Goal: Check status

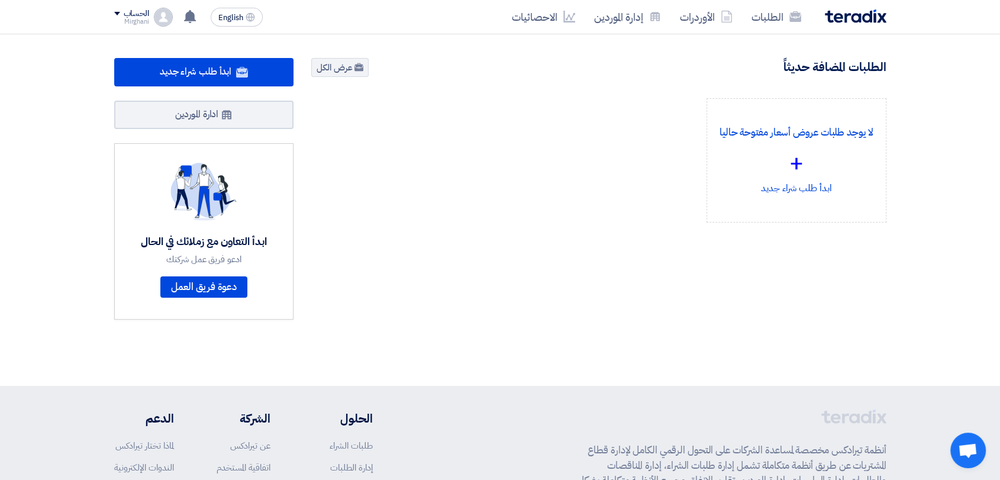
click at [600, 222] on div "لا يوجد طلبات عروض أسعار مفتوحة حاليا + ابدأ طلب شراء جديد" at bounding box center [598, 169] width 592 height 143
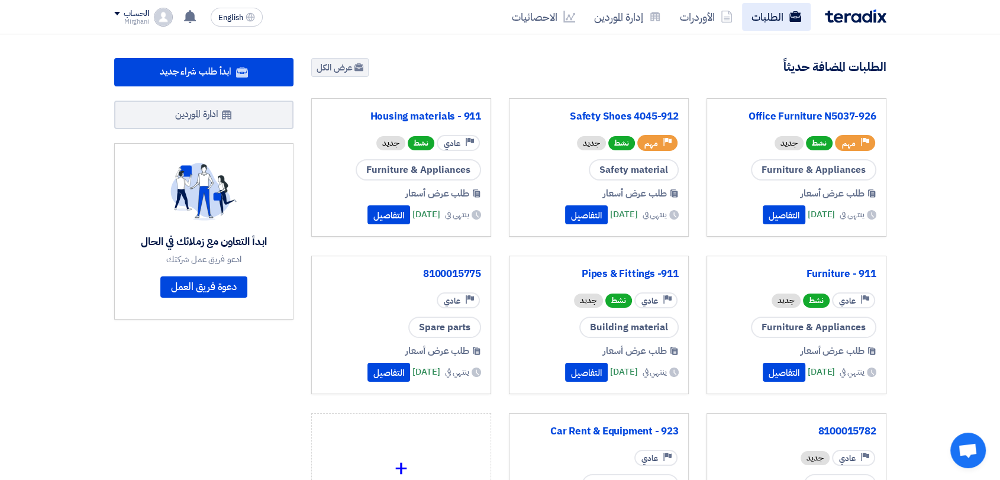
click at [761, 14] on link "الطلبات" at bounding box center [776, 17] width 69 height 28
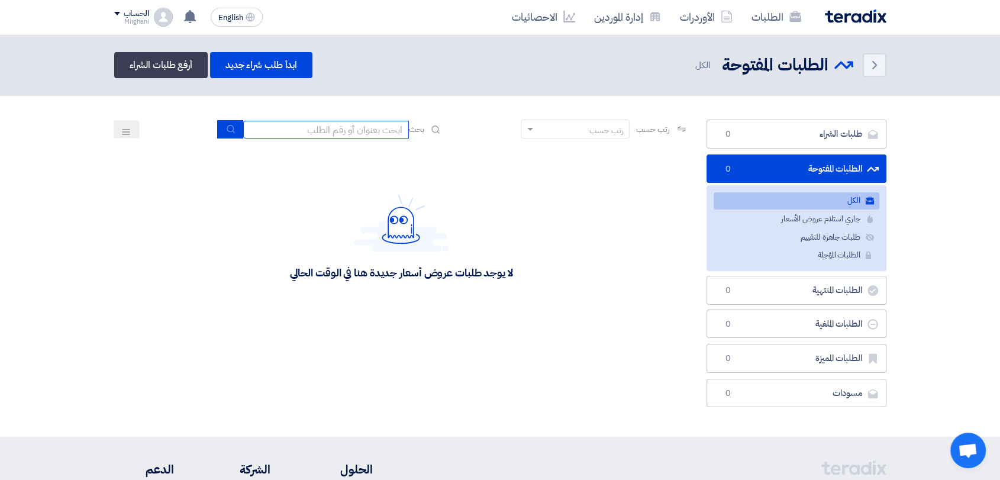
click at [354, 126] on input at bounding box center [326, 130] width 166 height 18
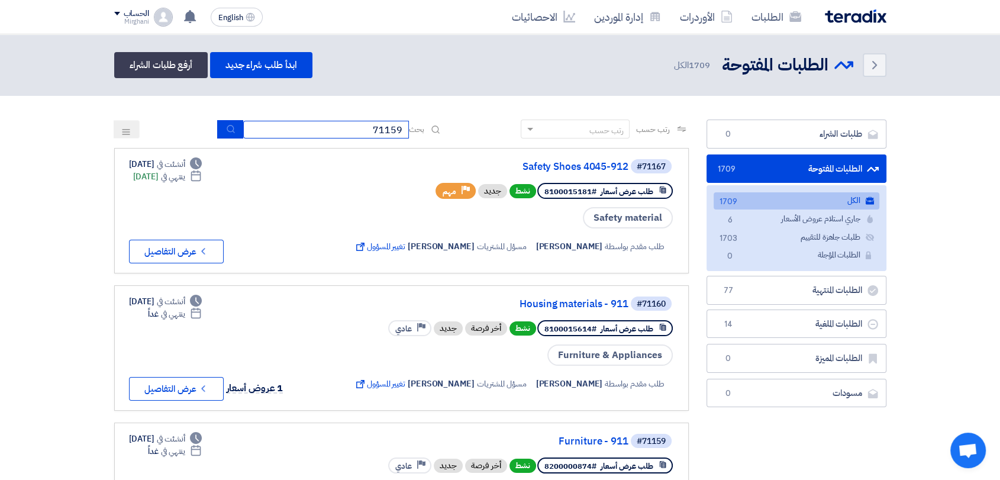
type input "71159"
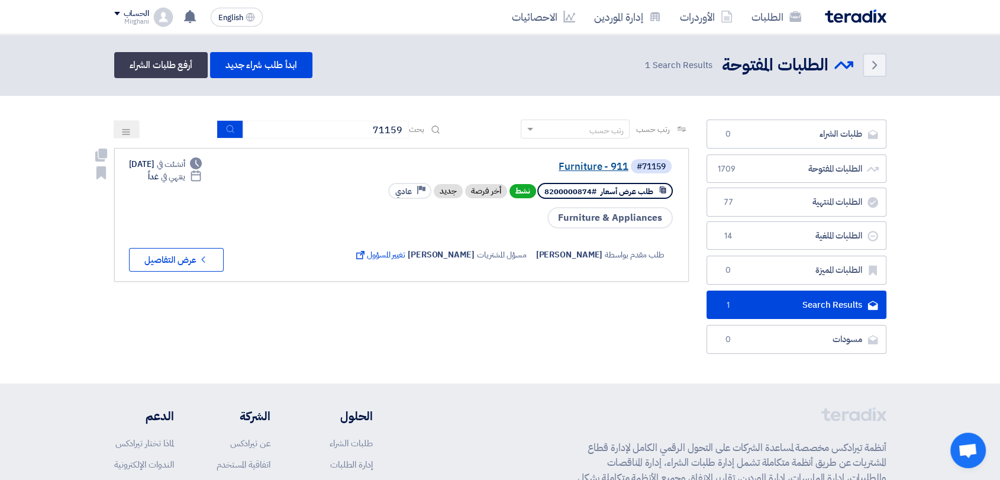
click at [564, 165] on link "Furniture - 911" at bounding box center [510, 167] width 237 height 11
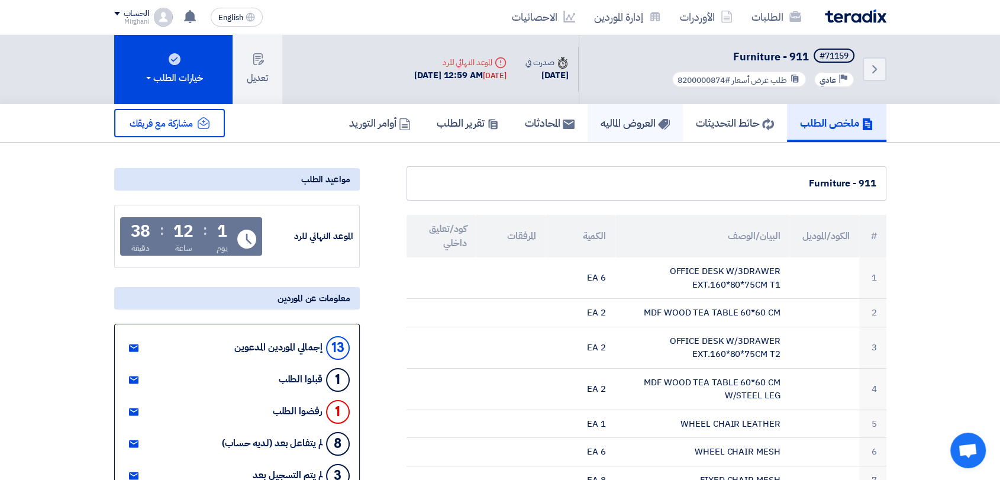
click at [620, 136] on link "العروض الماليه" at bounding box center [634, 123] width 95 height 38
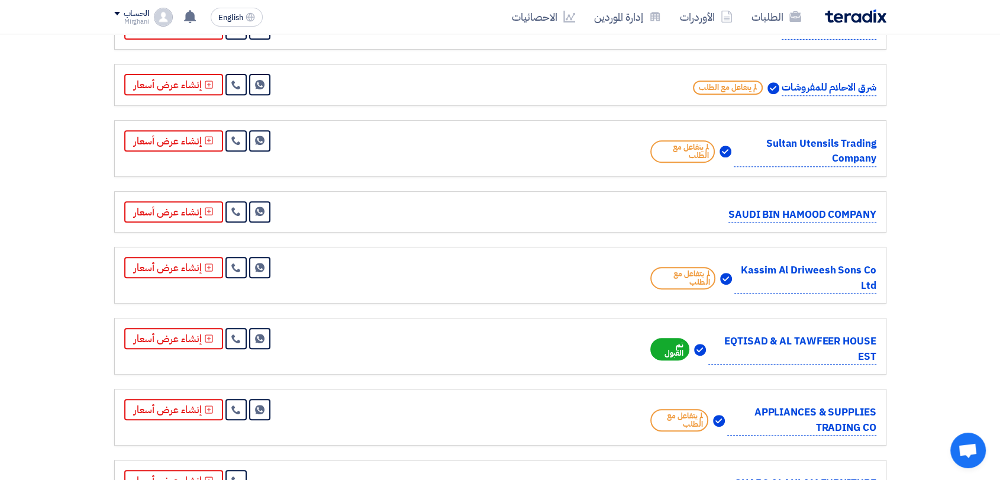
scroll to position [460, 0]
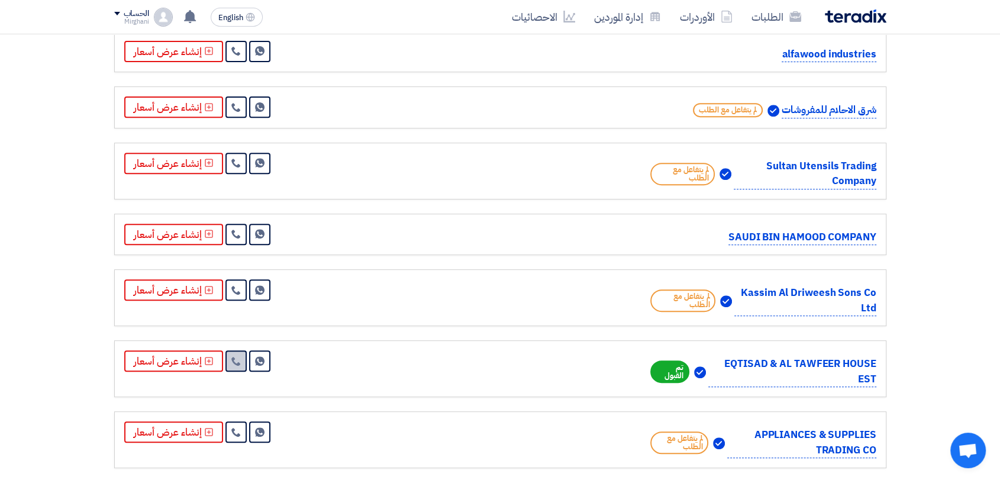
click at [231, 359] on icon at bounding box center [235, 360] width 9 height 9
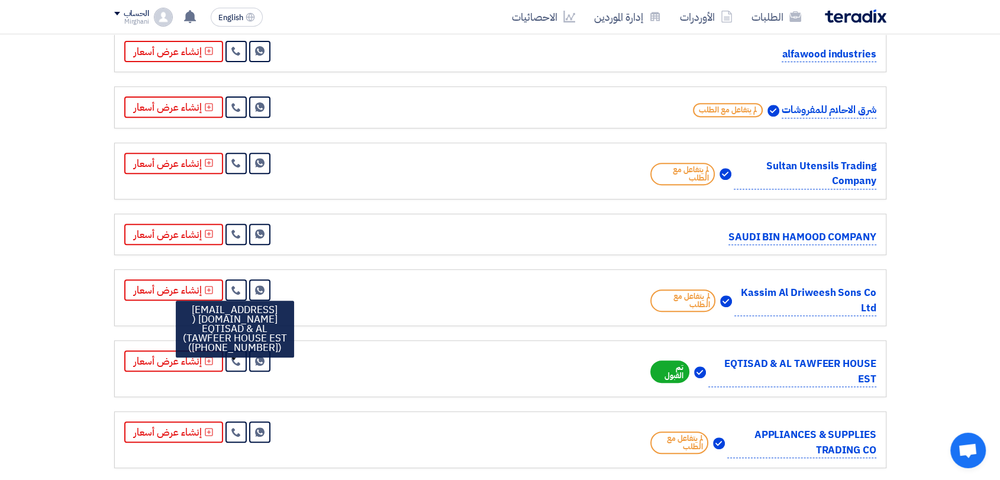
scroll to position [0, 0]
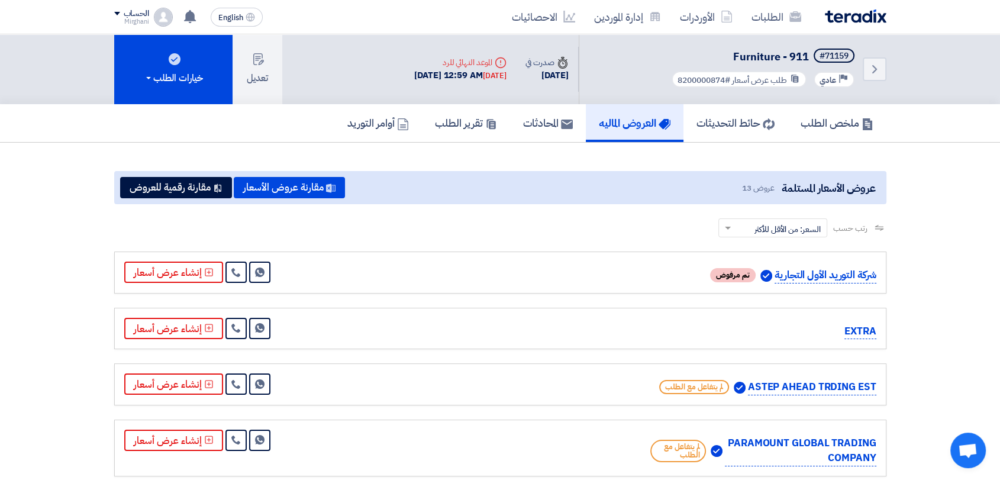
click at [319, 230] on div "رتب حسب رتب حسب × السعر: من الأقل للأكثر ×" at bounding box center [500, 234] width 772 height 33
click at [877, 71] on icon "Back" at bounding box center [874, 69] width 14 height 14
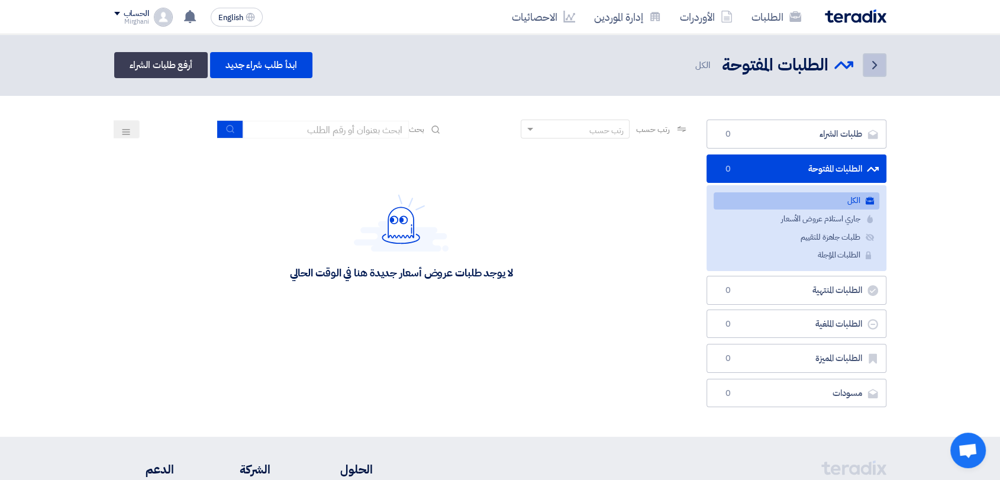
click at [877, 71] on icon "Back" at bounding box center [874, 65] width 14 height 14
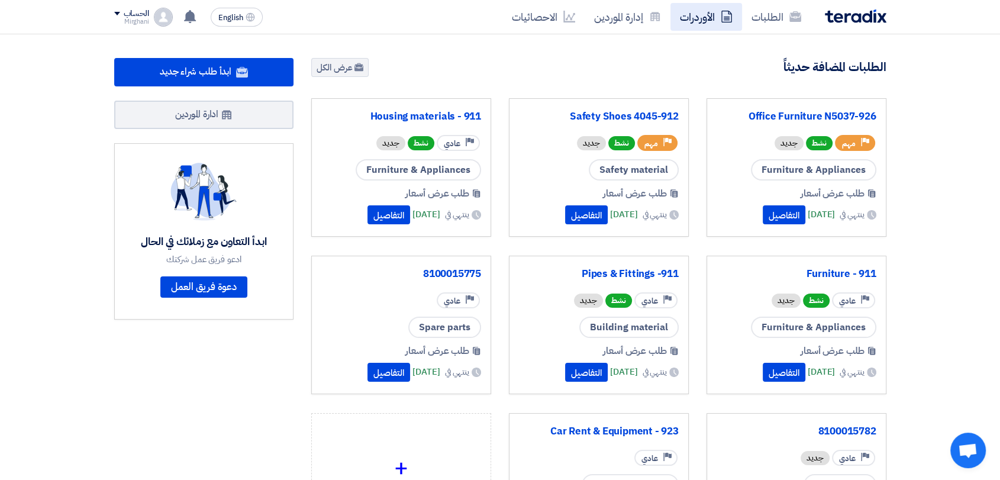
click at [729, 28] on link "الأوردرات" at bounding box center [706, 17] width 72 height 28
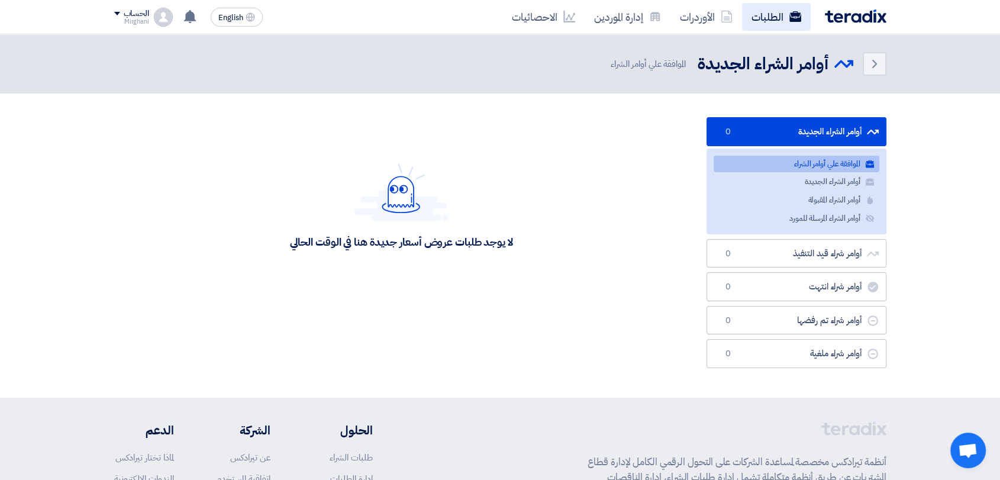
click at [769, 17] on link "الطلبات" at bounding box center [776, 17] width 69 height 28
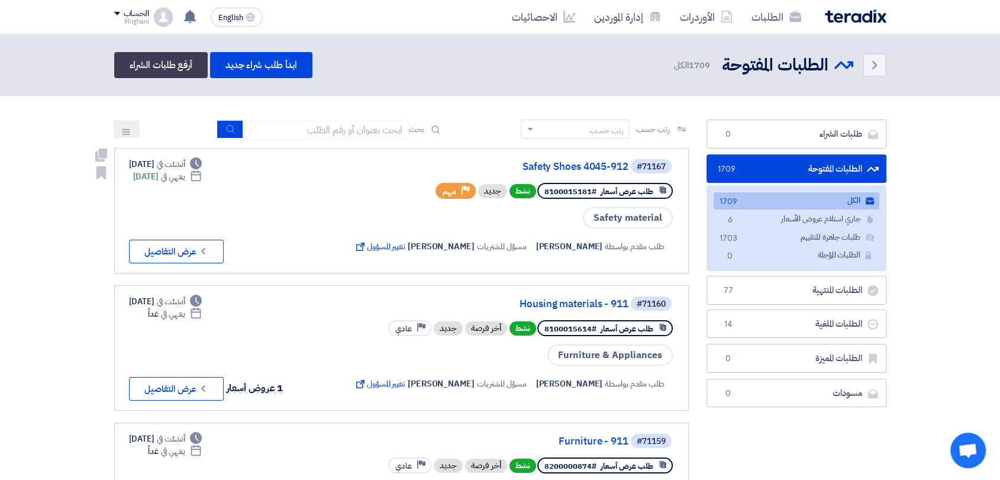
drag, startPoint x: 584, startPoint y: 247, endPoint x: 941, endPoint y: 331, distance: 366.5
